Goal: Task Accomplishment & Management: Complete application form

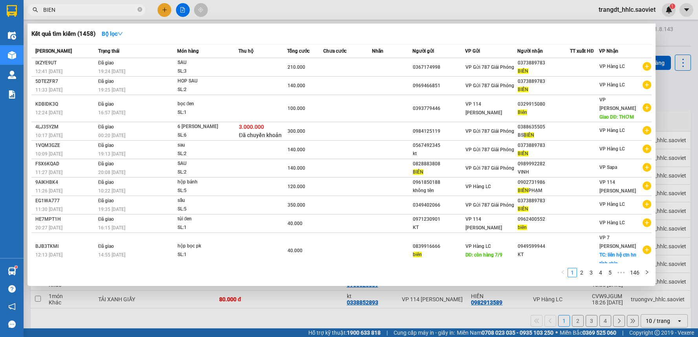
click at [90, 10] on input "BIEN" at bounding box center [89, 10] width 93 height 9
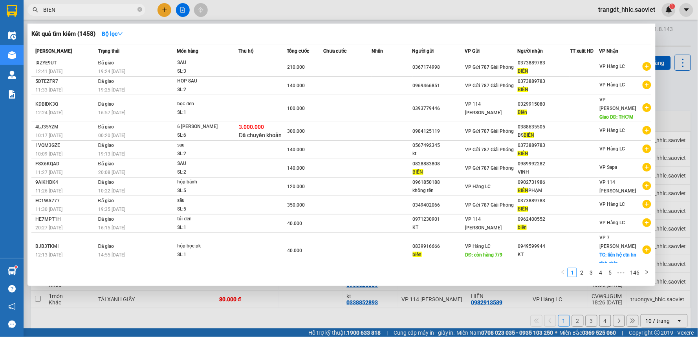
click at [90, 10] on input "BIEN" at bounding box center [89, 10] width 93 height 9
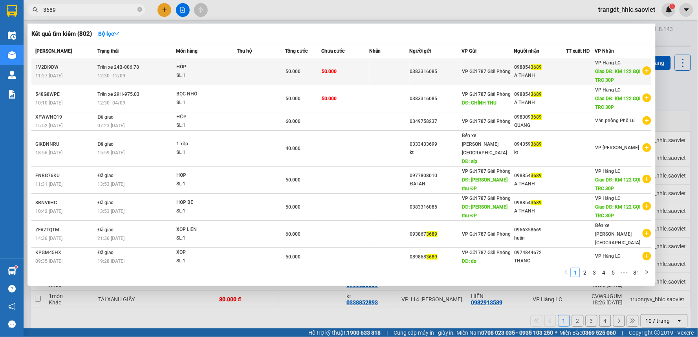
type input "3689"
click at [253, 68] on td at bounding box center [261, 71] width 48 height 27
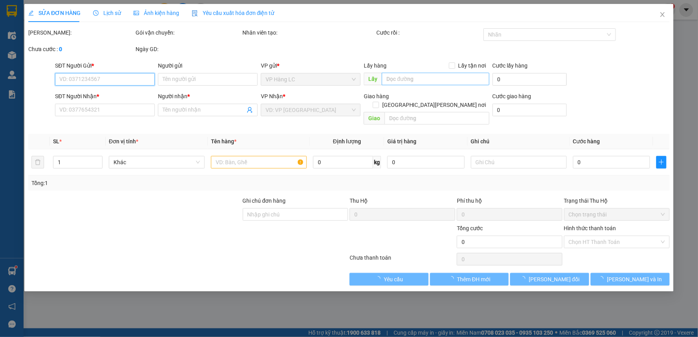
type input "0383316085"
type input "0988543689"
type input "A THANH"
type input "KM 122 GỌI TRC 30P"
type input "50.000"
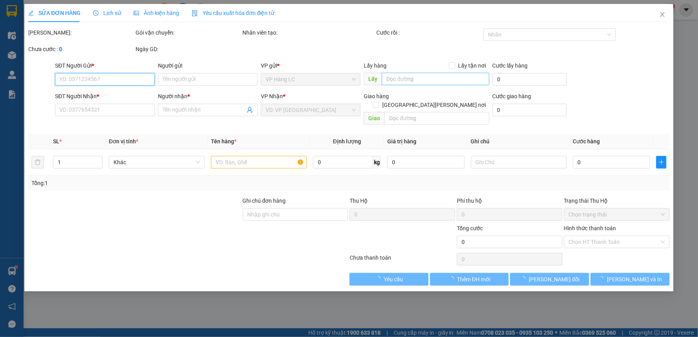
type input "50.000"
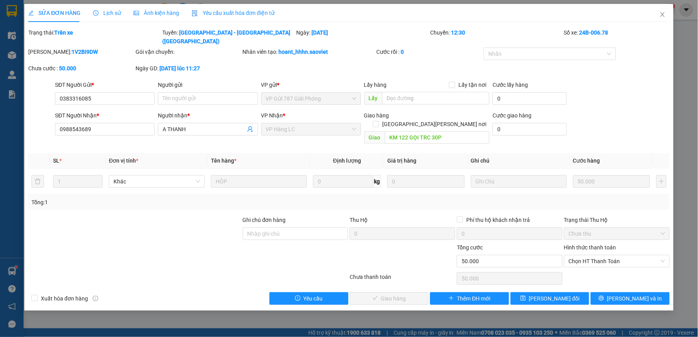
click at [411, 96] on div "Lấy" at bounding box center [427, 98] width 126 height 13
click at [416, 92] on input "text" at bounding box center [436, 98] width 108 height 13
type input "[PERSON_NAME] THU"
click at [660, 15] on icon "close" at bounding box center [663, 14] width 6 height 6
